Goal: Navigation & Orientation: Find specific page/section

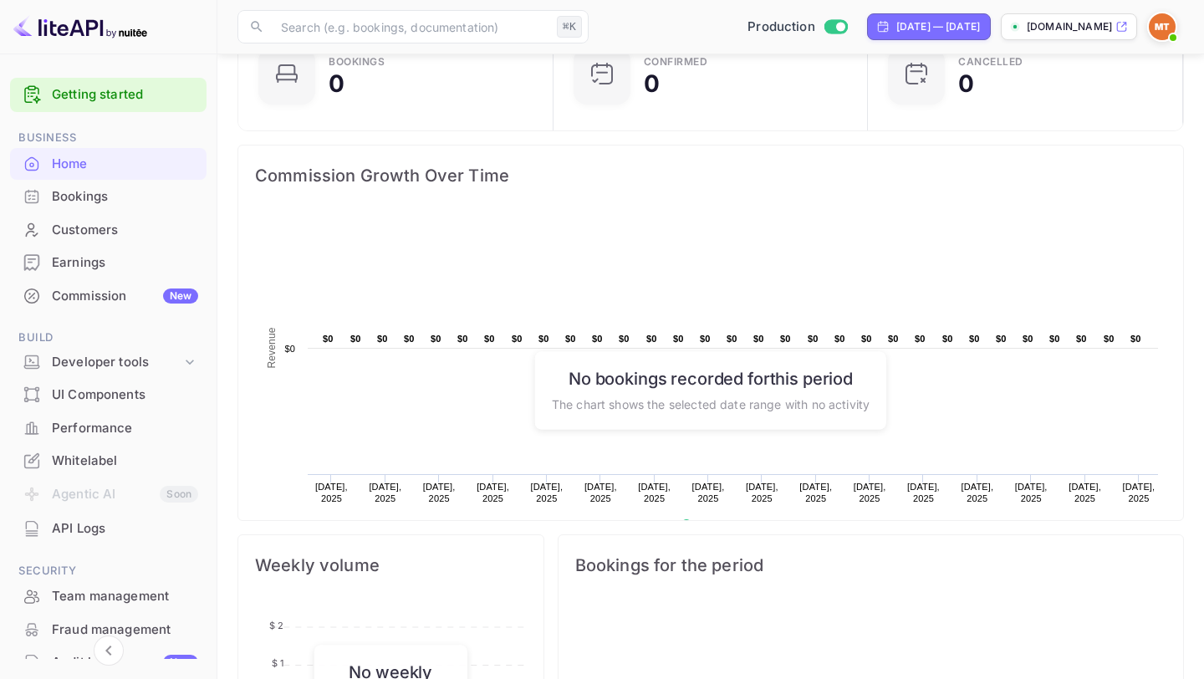
click at [112, 203] on div "Bookings" at bounding box center [125, 196] width 146 height 19
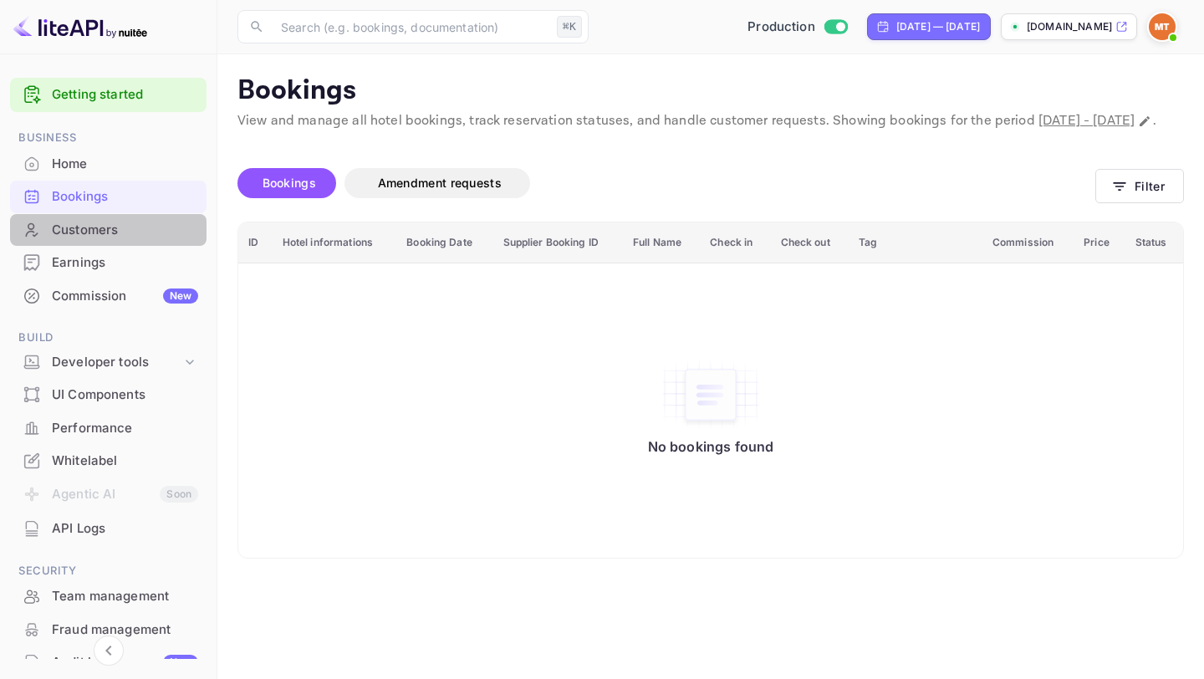
click at [113, 225] on div "Customers" at bounding box center [125, 230] width 146 height 19
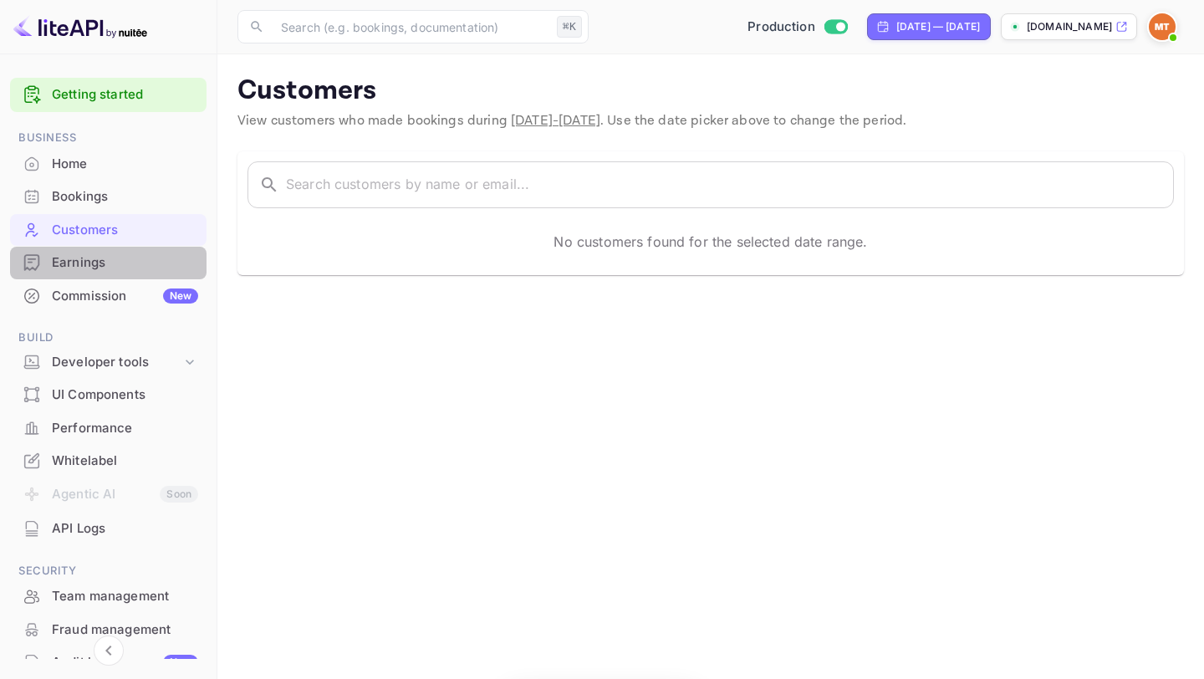
click at [110, 256] on div "Earnings" at bounding box center [125, 262] width 146 height 19
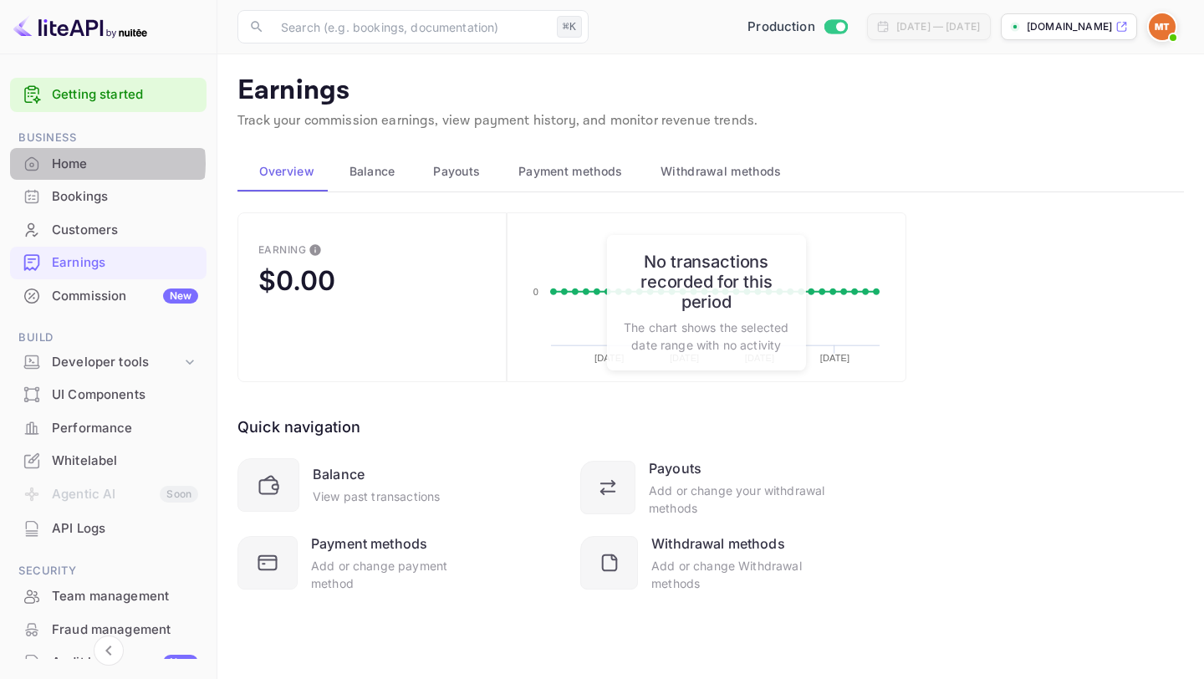
click at [93, 164] on div "Home" at bounding box center [125, 164] width 146 height 19
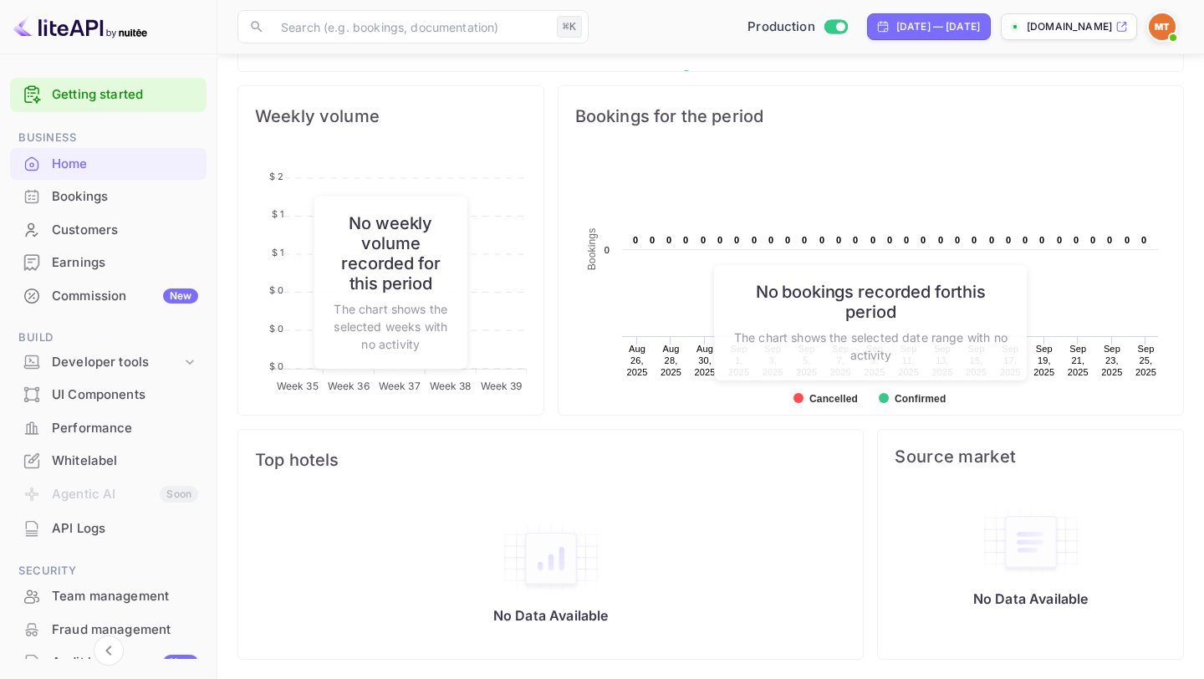
scroll to position [599, 0]
click at [545, 556] on img at bounding box center [551, 558] width 100 height 70
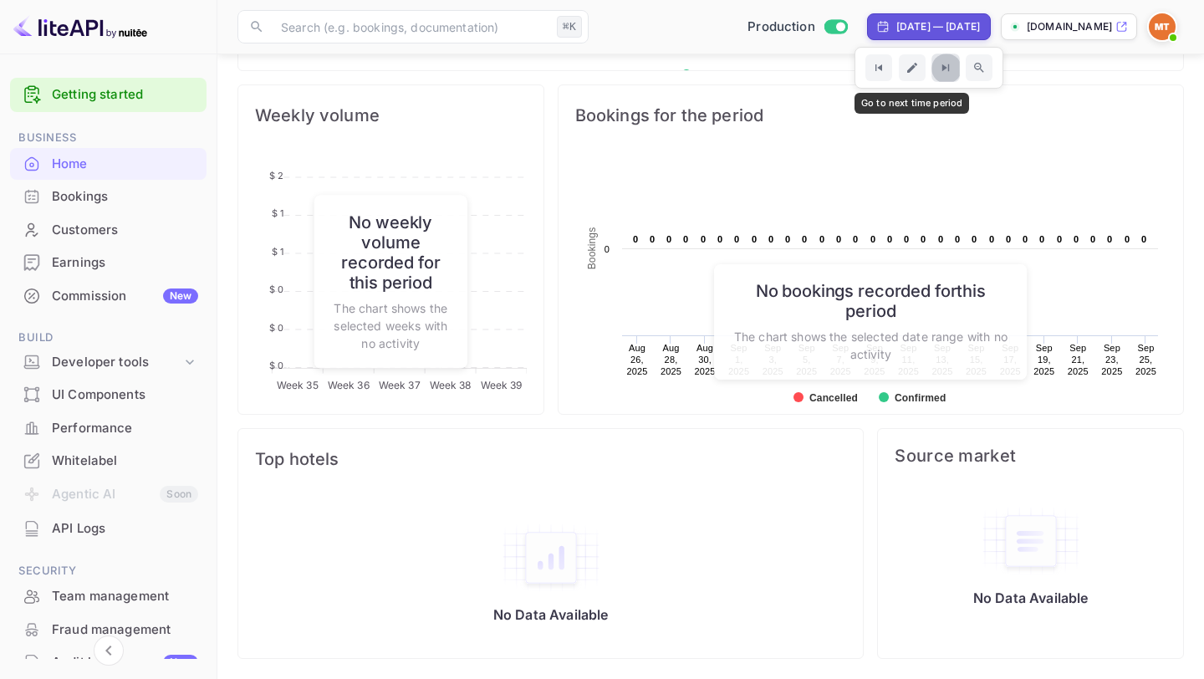
click at [942, 66] on icon "Go to next time period" at bounding box center [945, 67] width 7 height 7
click at [872, 68] on icon "Go to previous time period" at bounding box center [879, 68] width 14 height 14
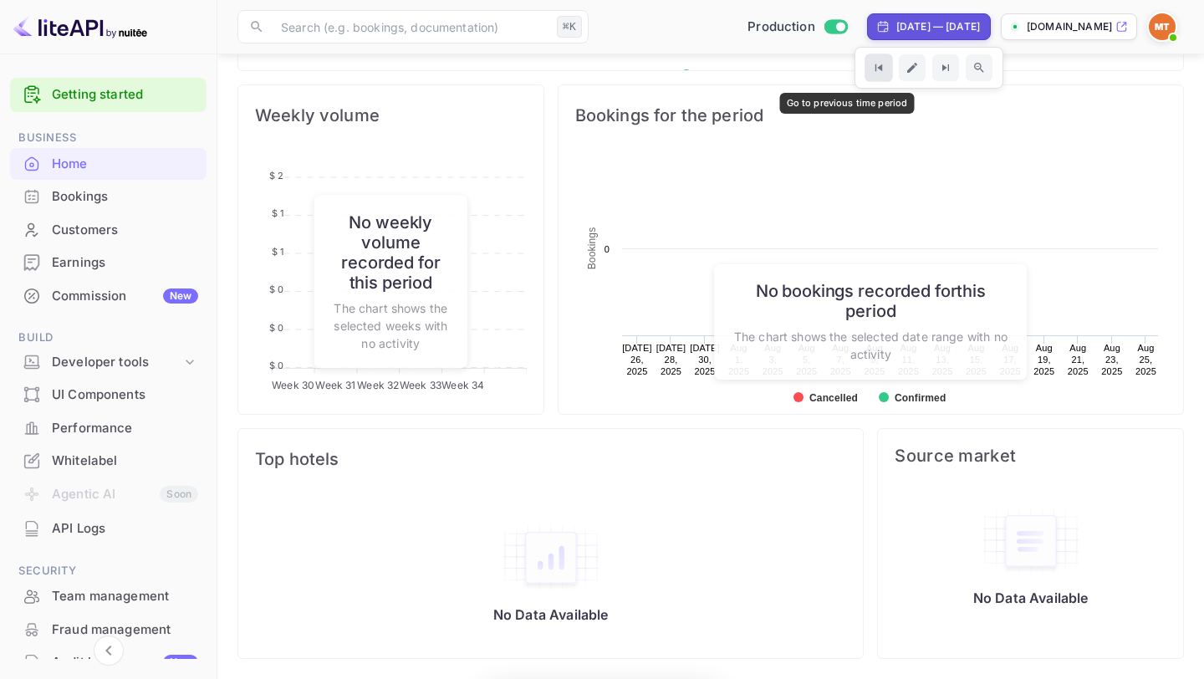
scroll to position [272, 305]
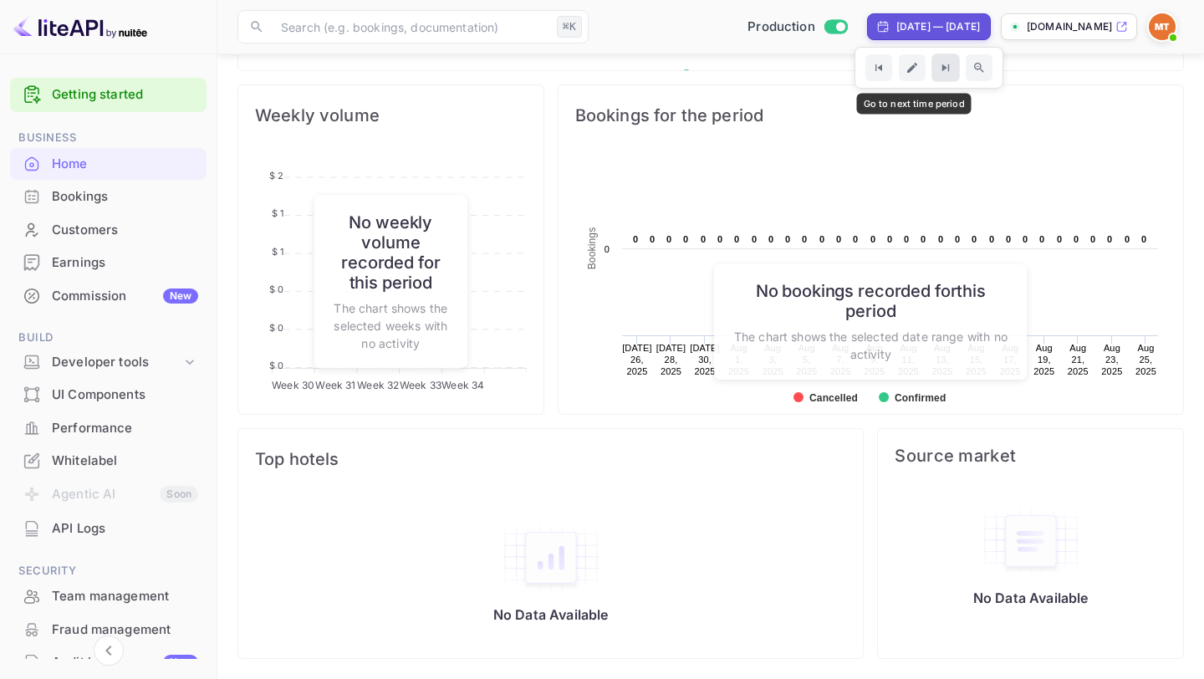
click at [932, 72] on button "Go to next time period" at bounding box center [946, 68] width 28 height 28
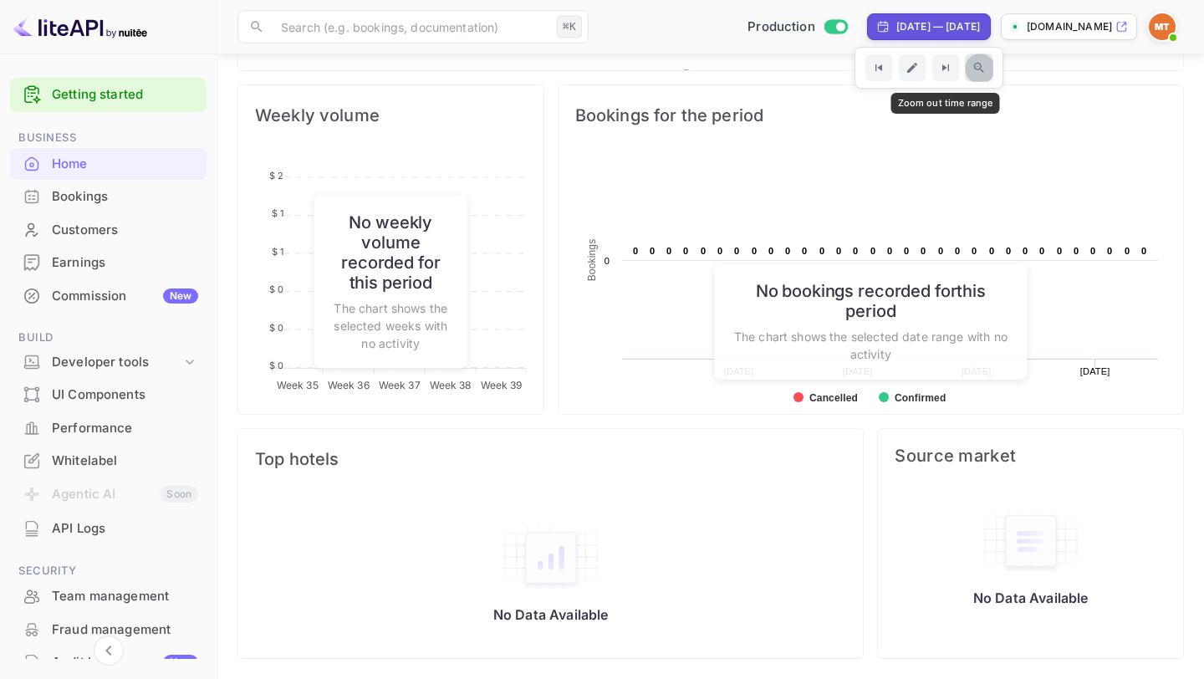
click at [974, 69] on icon "Zoom out time range" at bounding box center [979, 68] width 10 height 10
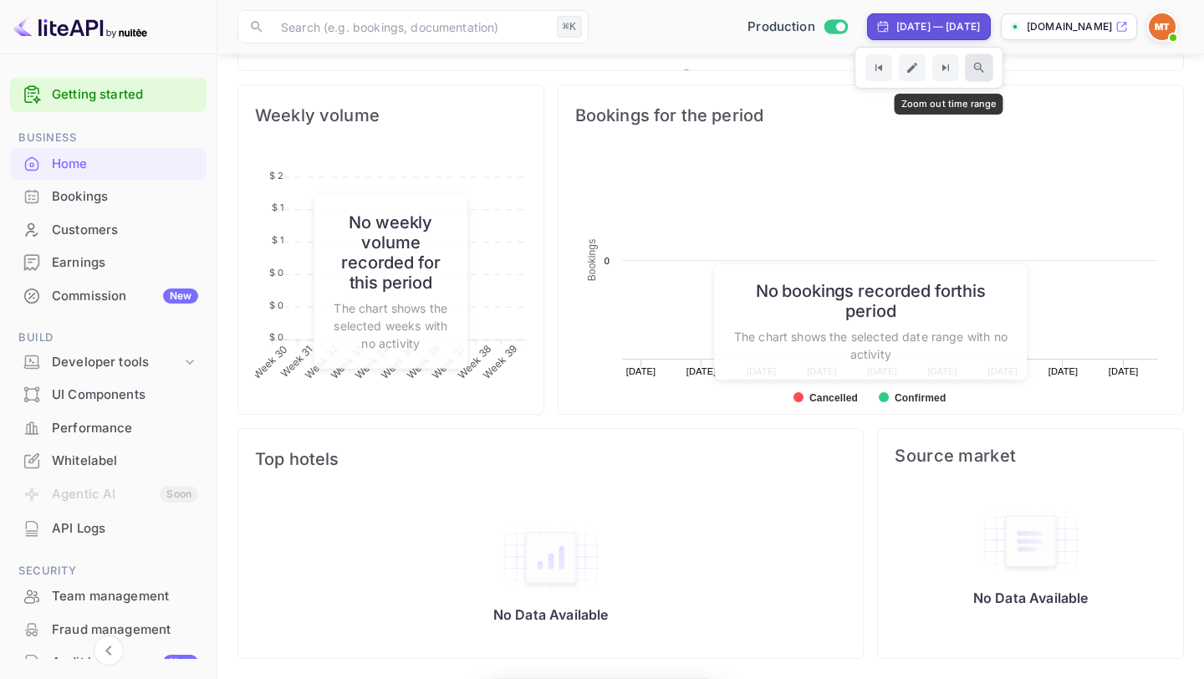
scroll to position [272, 305]
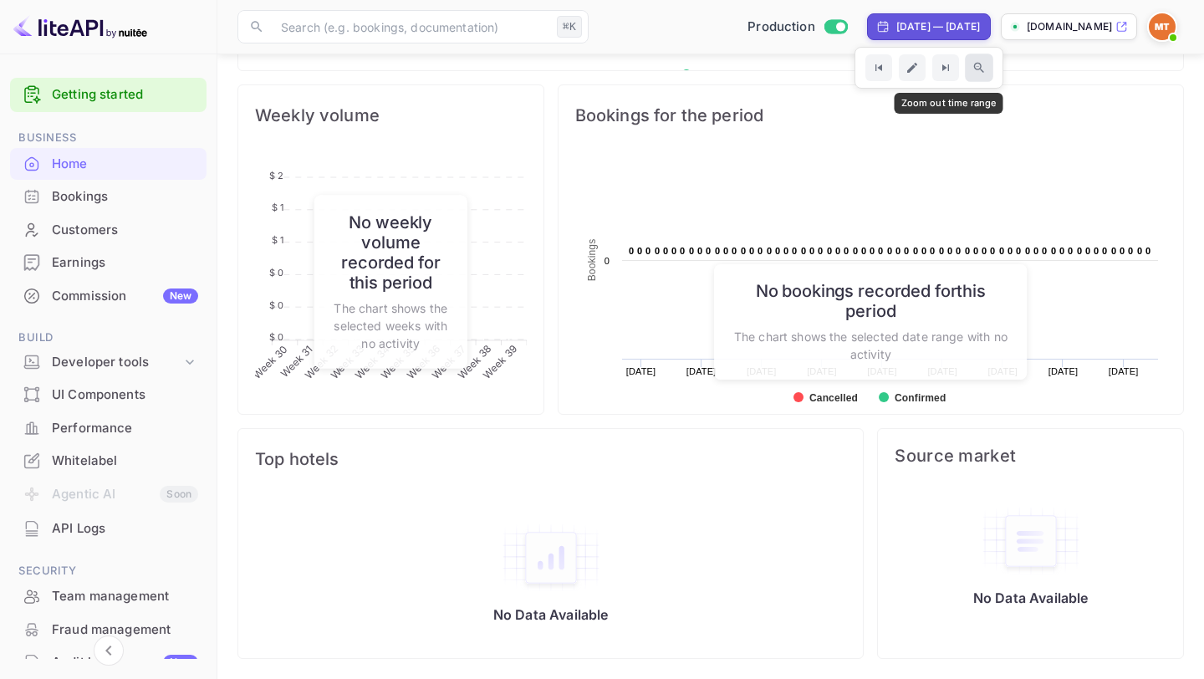
click at [973, 64] on icon "Zoom out time range" at bounding box center [980, 68] width 14 height 14
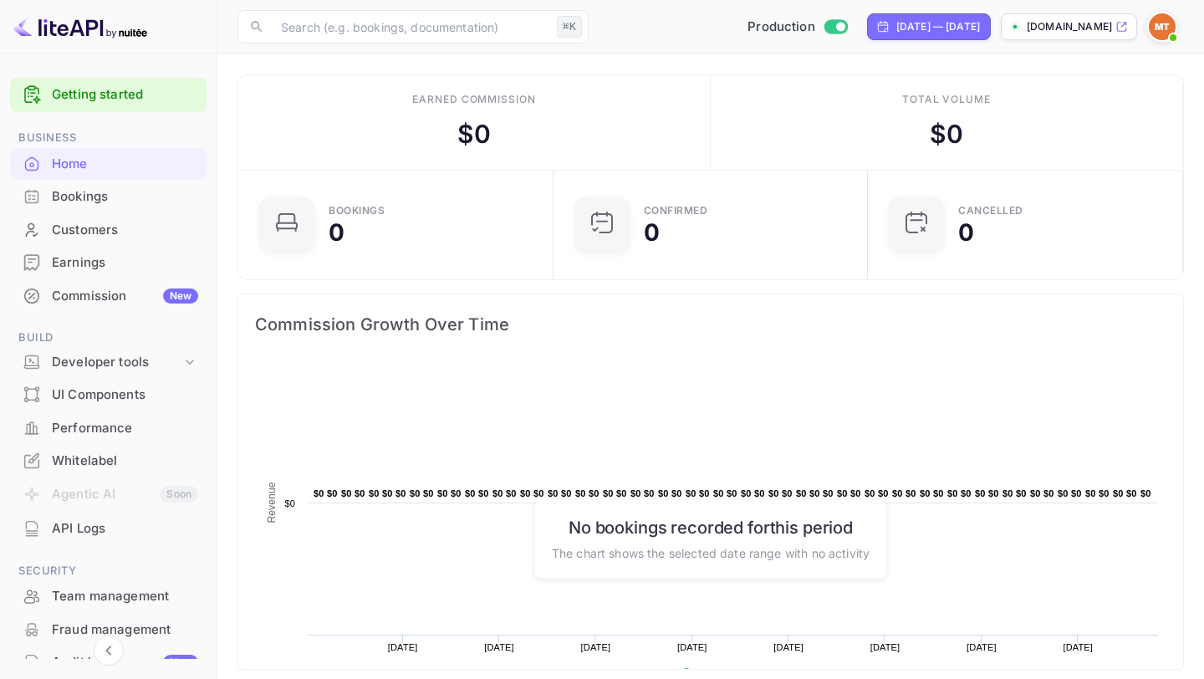
click at [121, 95] on link "Getting started" at bounding box center [125, 94] width 146 height 19
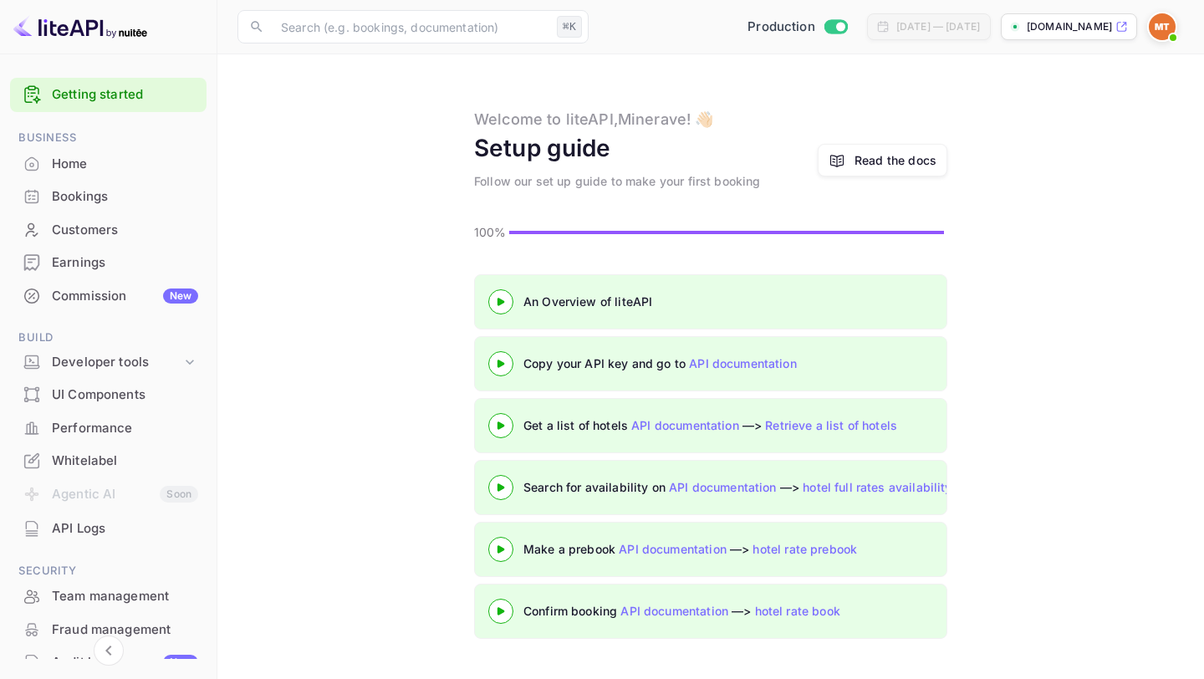
click at [1121, 23] on icon at bounding box center [1121, 27] width 9 height 9
click at [1044, 29] on p "[DOMAIN_NAME]" at bounding box center [1069, 26] width 85 height 15
click at [1164, 31] on img at bounding box center [1162, 26] width 27 height 27
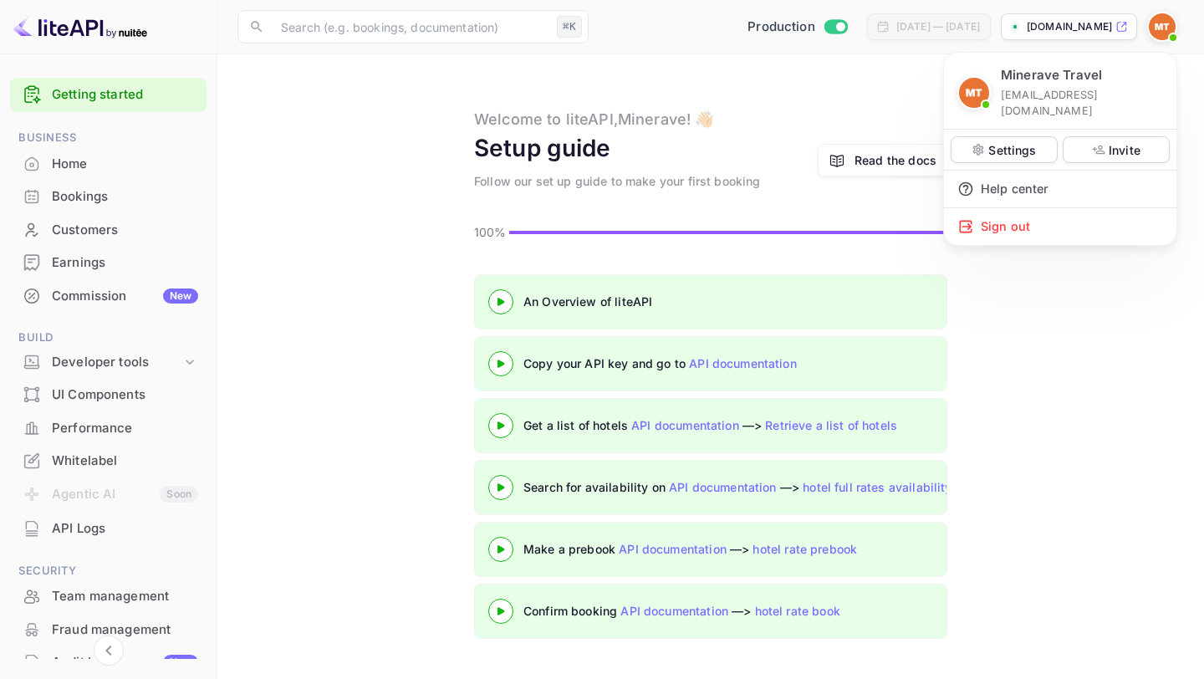
click at [844, 91] on div at bounding box center [602, 339] width 1204 height 679
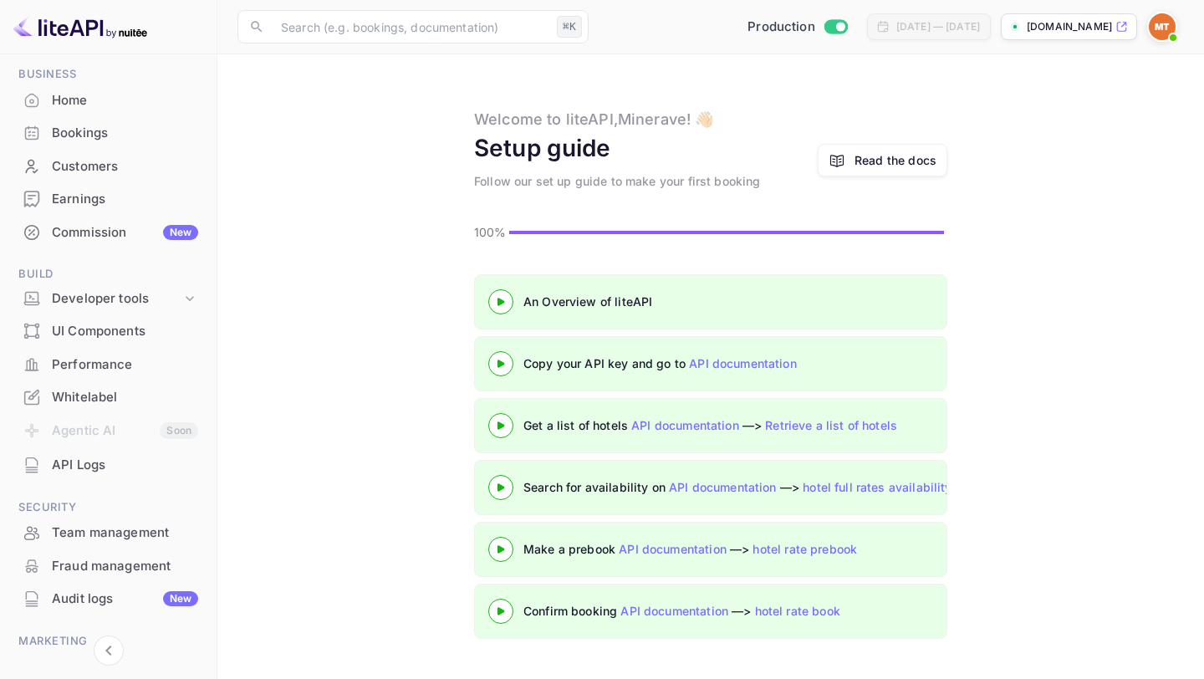
scroll to position [160, 0]
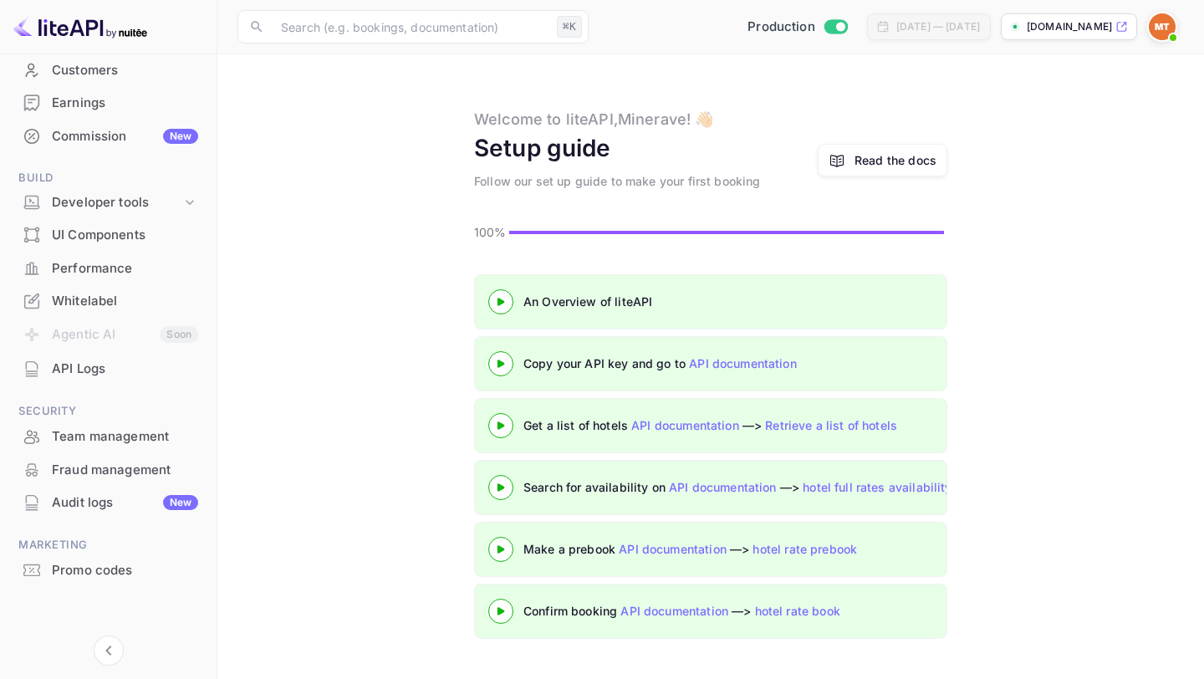
click at [86, 298] on div "Whitelabel" at bounding box center [125, 301] width 146 height 19
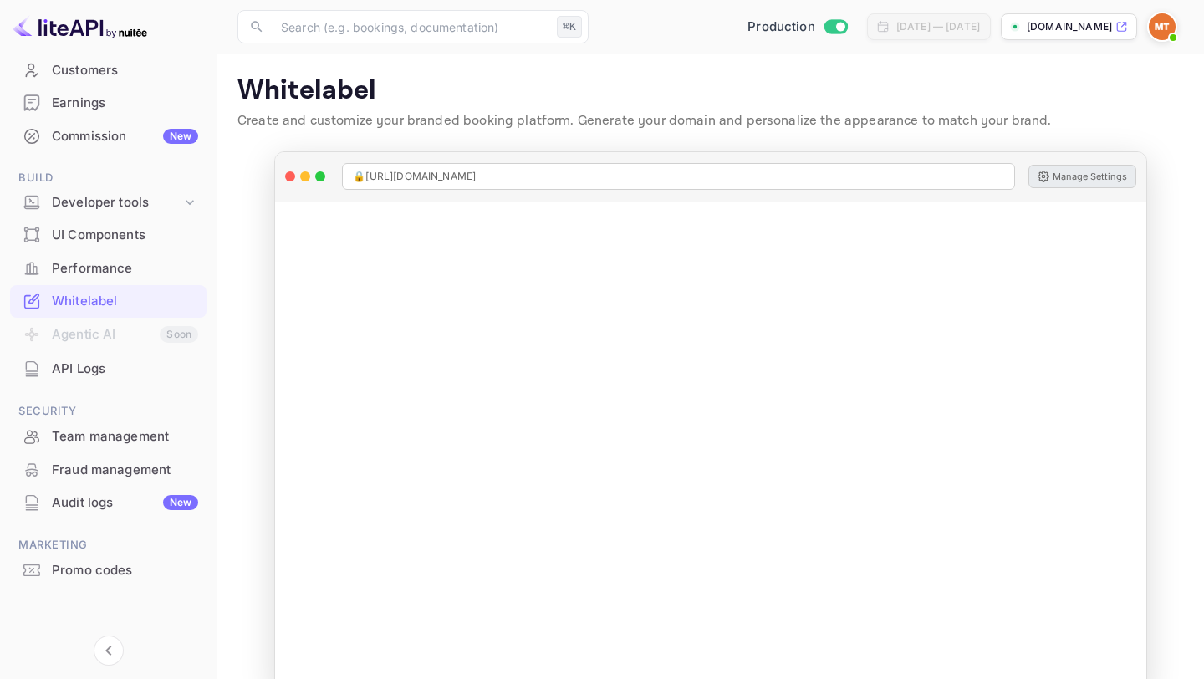
click at [1098, 183] on button "Manage Settings" at bounding box center [1083, 176] width 108 height 23
